Goal: Transaction & Acquisition: Purchase product/service

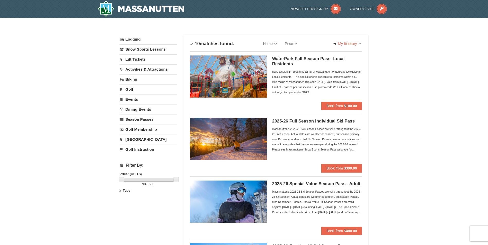
click at [146, 58] on link "Lift Tickets" at bounding box center [148, 60] width 57 height 10
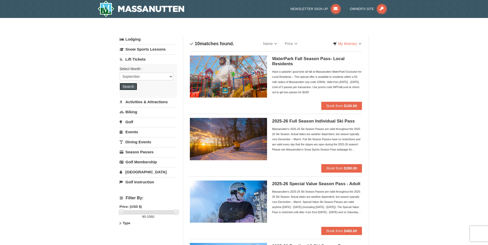
click at [133, 85] on button "Search" at bounding box center [128, 86] width 17 height 7
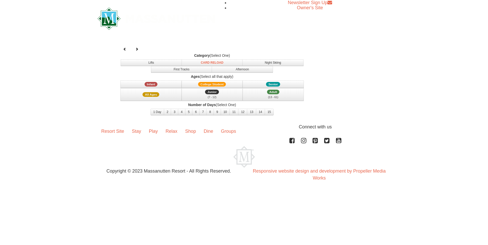
select select "9"
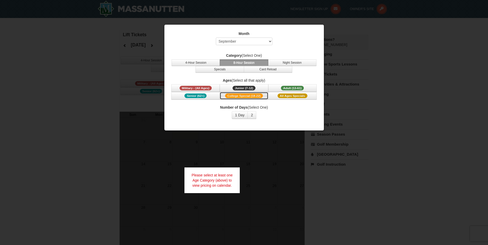
click at [241, 93] on button "College Special (18-22)" at bounding box center [244, 96] width 48 height 8
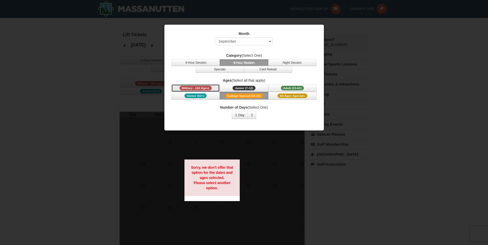
click at [199, 87] on span "Military - (All Ages)" at bounding box center [195, 88] width 32 height 5
click at [250, 115] on button "2" at bounding box center [251, 115] width 9 height 8
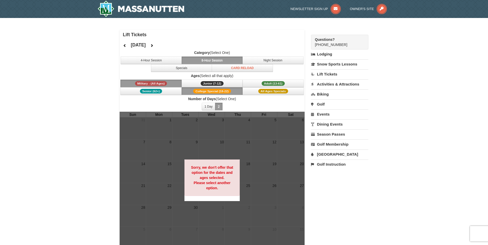
click at [232, 180] on div "Sorry, we don't offer that option for the dates and ages selected. Please selec…" at bounding box center [212, 178] width 56 height 37
click at [257, 181] on div at bounding box center [212, 180] width 185 height 137
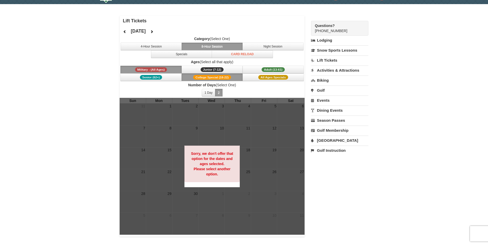
scroll to position [26, 0]
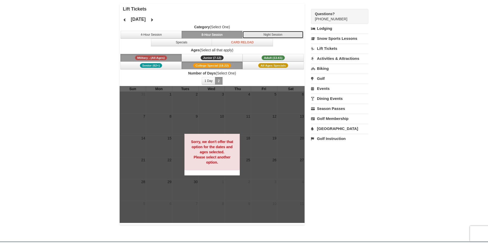
click at [269, 33] on button "Night Session" at bounding box center [272, 35] width 61 height 8
click at [153, 20] on icon at bounding box center [152, 20] width 4 height 4
click at [157, 19] on button at bounding box center [152, 20] width 10 height 8
click at [169, 19] on div at bounding box center [244, 122] width 488 height 245
click at [157, 19] on button at bounding box center [152, 20] width 10 height 8
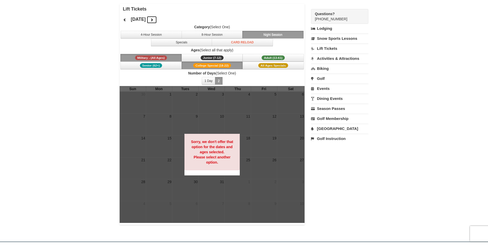
click at [157, 19] on button at bounding box center [152, 20] width 10 height 8
click at [153, 19] on icon at bounding box center [152, 20] width 4 height 4
click at [207, 157] on strong "Sorry, we don't offer that option for the dates and ages selected. Please selec…" at bounding box center [212, 152] width 42 height 25
click at [273, 56] on span "Adult (13-61)" at bounding box center [272, 58] width 23 height 5
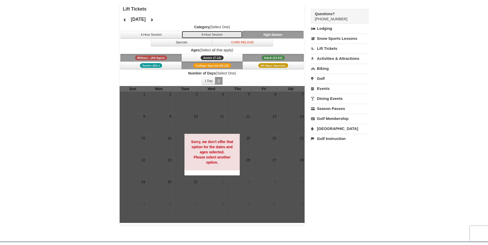
click at [221, 31] on button "8-Hour Session" at bounding box center [211, 35] width 61 height 8
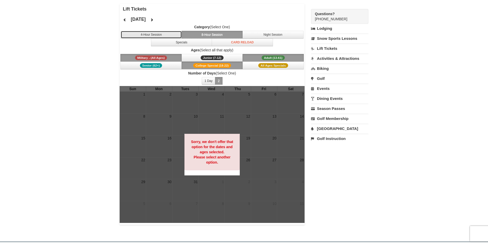
click at [160, 34] on button "4-Hour Session" at bounding box center [151, 35] width 61 height 8
click at [322, 48] on link "Lift Tickets" at bounding box center [339, 49] width 57 height 10
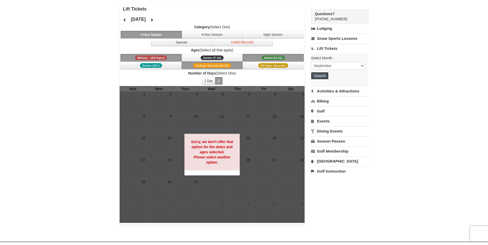
click at [317, 76] on button "Search" at bounding box center [319, 75] width 17 height 7
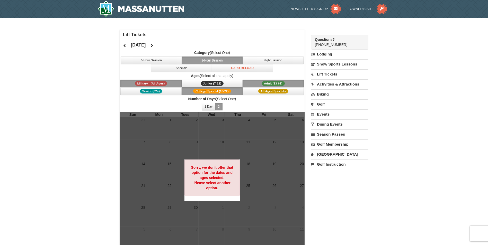
click at [324, 74] on link "Lift Tickets" at bounding box center [339, 74] width 57 height 10
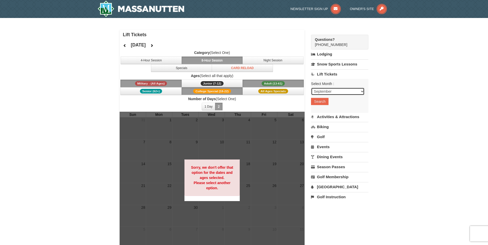
click at [330, 89] on select "September October November December January February March April May June July …" at bounding box center [337, 92] width 53 height 8
select select "3"
click at [311, 88] on select "September October November December January February March April May June July …" at bounding box center [337, 92] width 53 height 8
click at [322, 99] on button "Search" at bounding box center [319, 101] width 17 height 7
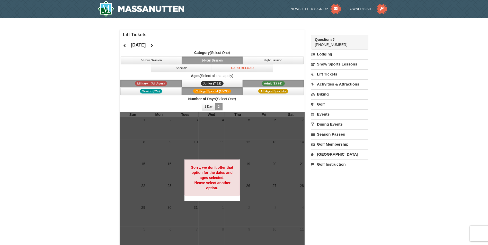
click at [330, 135] on link "Season Passes" at bounding box center [339, 135] width 57 height 10
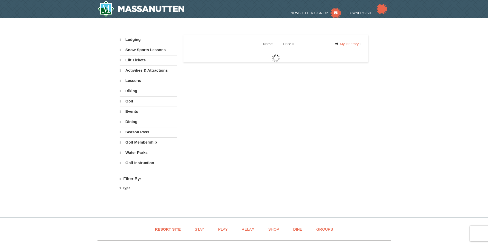
select select "9"
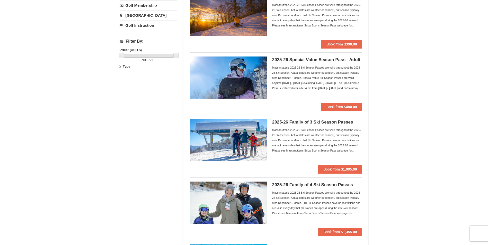
scroll to position [129, 0]
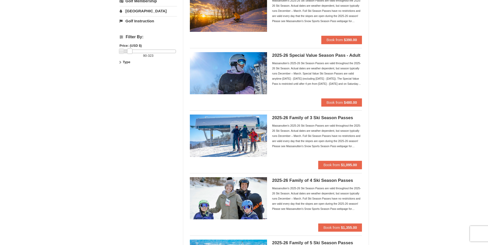
drag, startPoint x: 177, startPoint y: 50, endPoint x: 130, endPoint y: 53, distance: 46.6
click at [130, 53] on link at bounding box center [129, 51] width 5 height 5
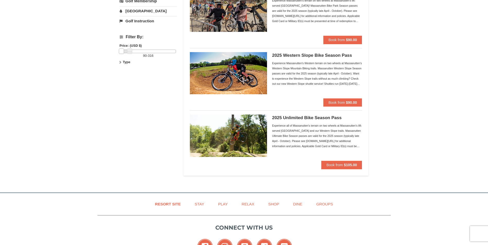
drag, startPoint x: 113, startPoint y: 52, endPoint x: 119, endPoint y: 52, distance: 6.2
click at [113, 52] on div "× Categories Filter My Itinerary Questions? 1-540-289-9441 Lodging Arrival Plea…" at bounding box center [244, 38] width 488 height 298
click at [119, 51] on link at bounding box center [121, 51] width 5 height 5
drag, startPoint x: 128, startPoint y: 52, endPoint x: 121, endPoint y: 50, distance: 7.1
click at [121, 50] on link at bounding box center [121, 51] width 5 height 5
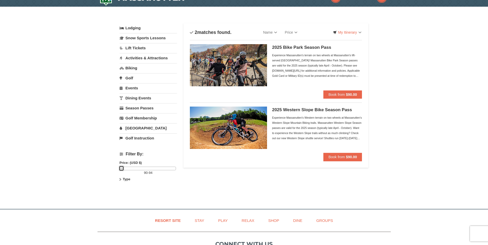
scroll to position [0, 0]
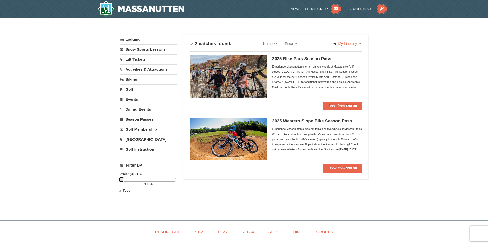
click at [126, 179] on div at bounding box center [148, 180] width 55 height 4
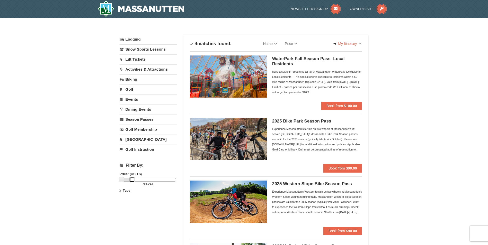
click at [132, 179] on div at bounding box center [148, 180] width 55 height 4
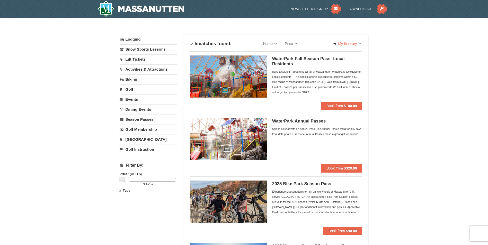
drag, startPoint x: 130, startPoint y: 179, endPoint x: 125, endPoint y: 178, distance: 5.2
click at [125, 178] on link at bounding box center [127, 179] width 5 height 5
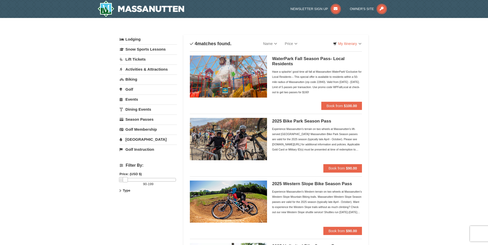
click at [124, 179] on link at bounding box center [125, 179] width 5 height 5
